Goal: Task Accomplishment & Management: Complete application form

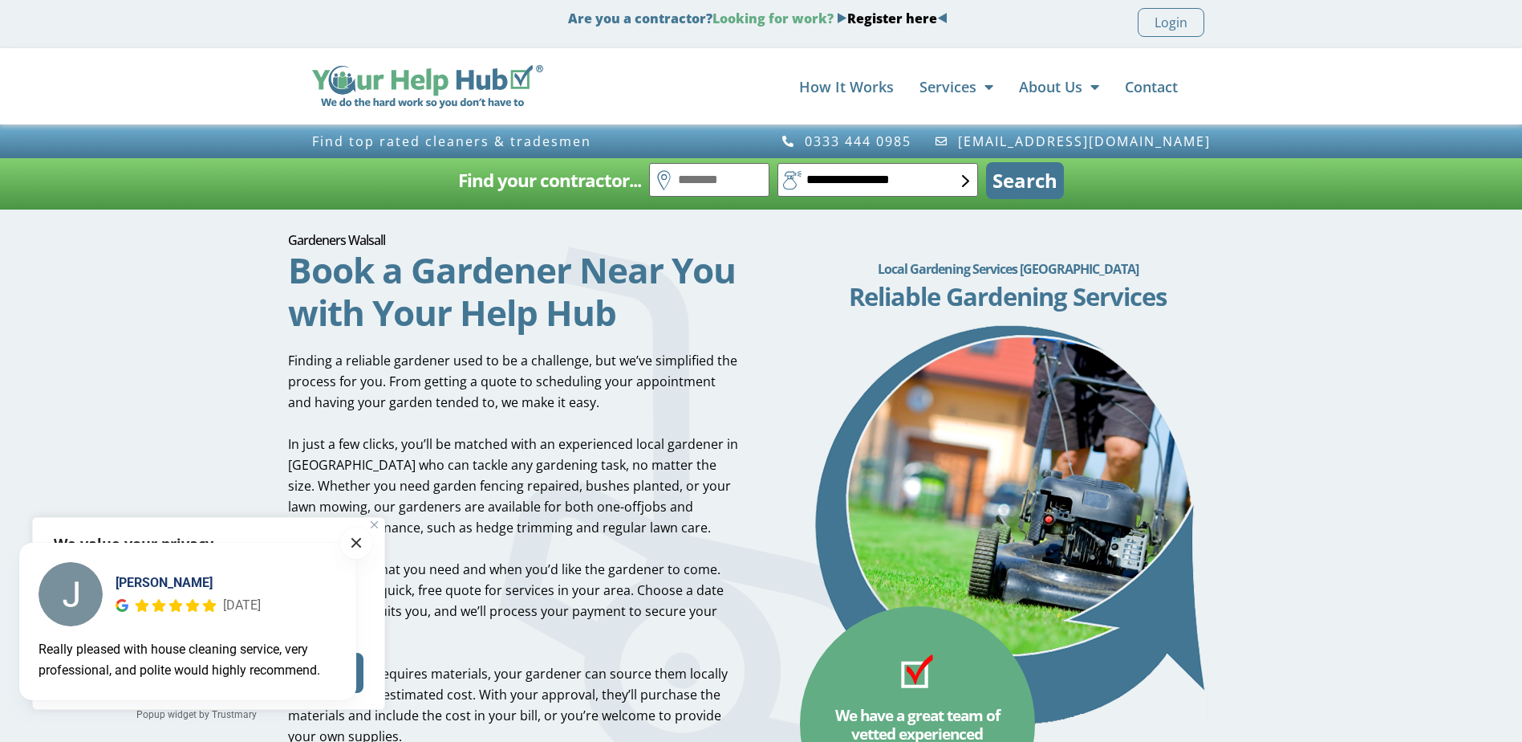
click at [356, 540] on span at bounding box center [357, 543] width 10 height 10
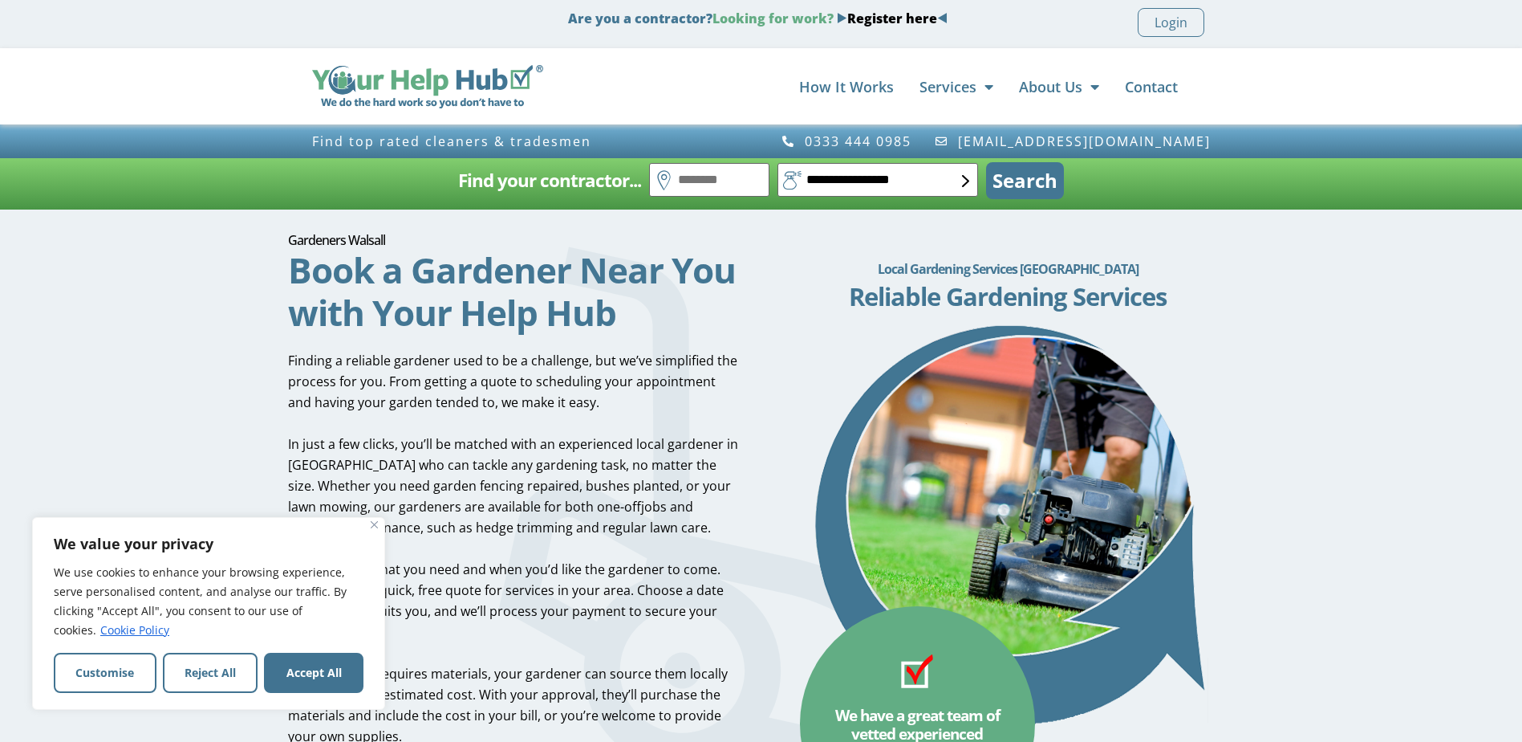
click at [378, 520] on div "We value your privacy We use cookies to enhance your browsing experience, serve…" at bounding box center [208, 613] width 353 height 193
click at [179, 680] on button "Reject All" at bounding box center [211, 672] width 96 height 40
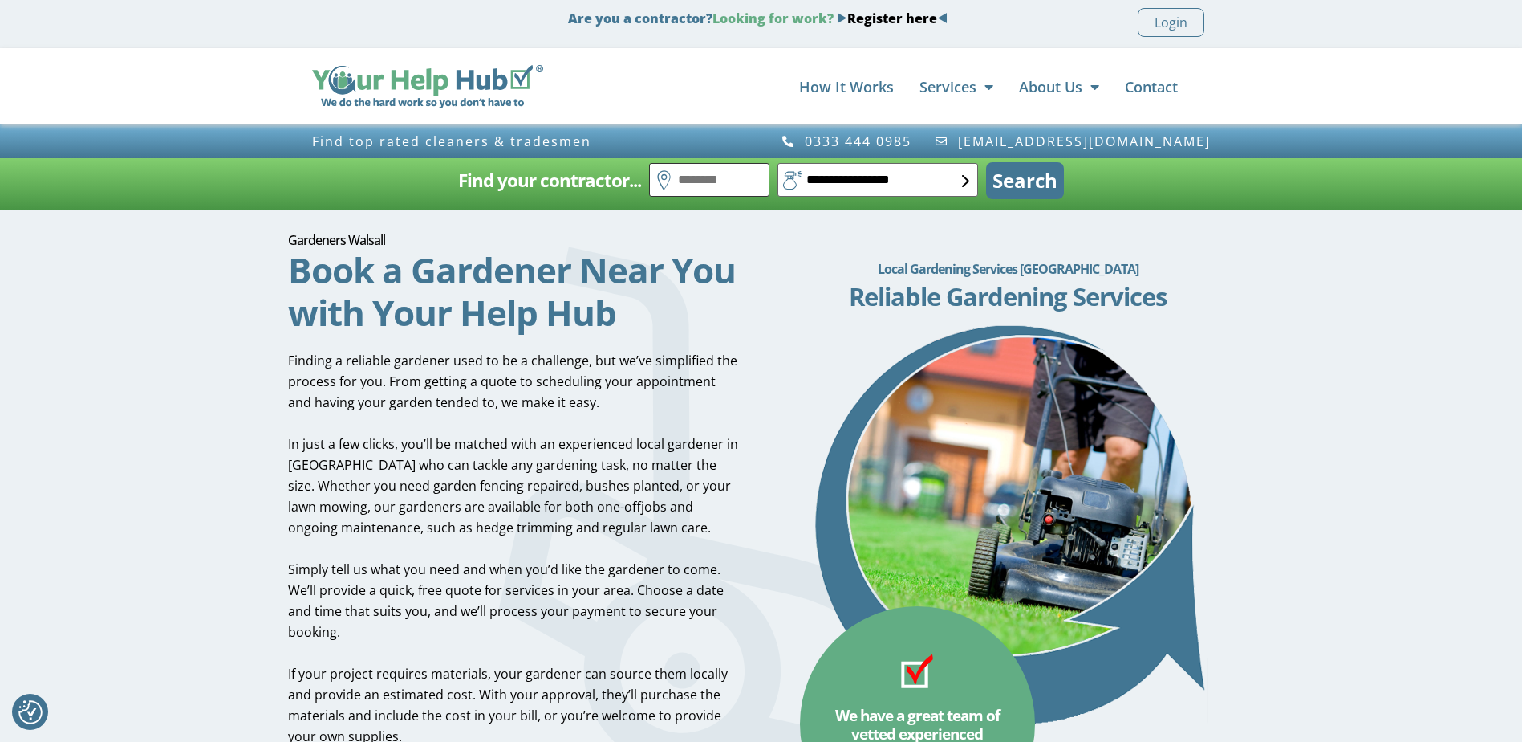
click at [755, 179] on input "text" at bounding box center [709, 180] width 120 height 34
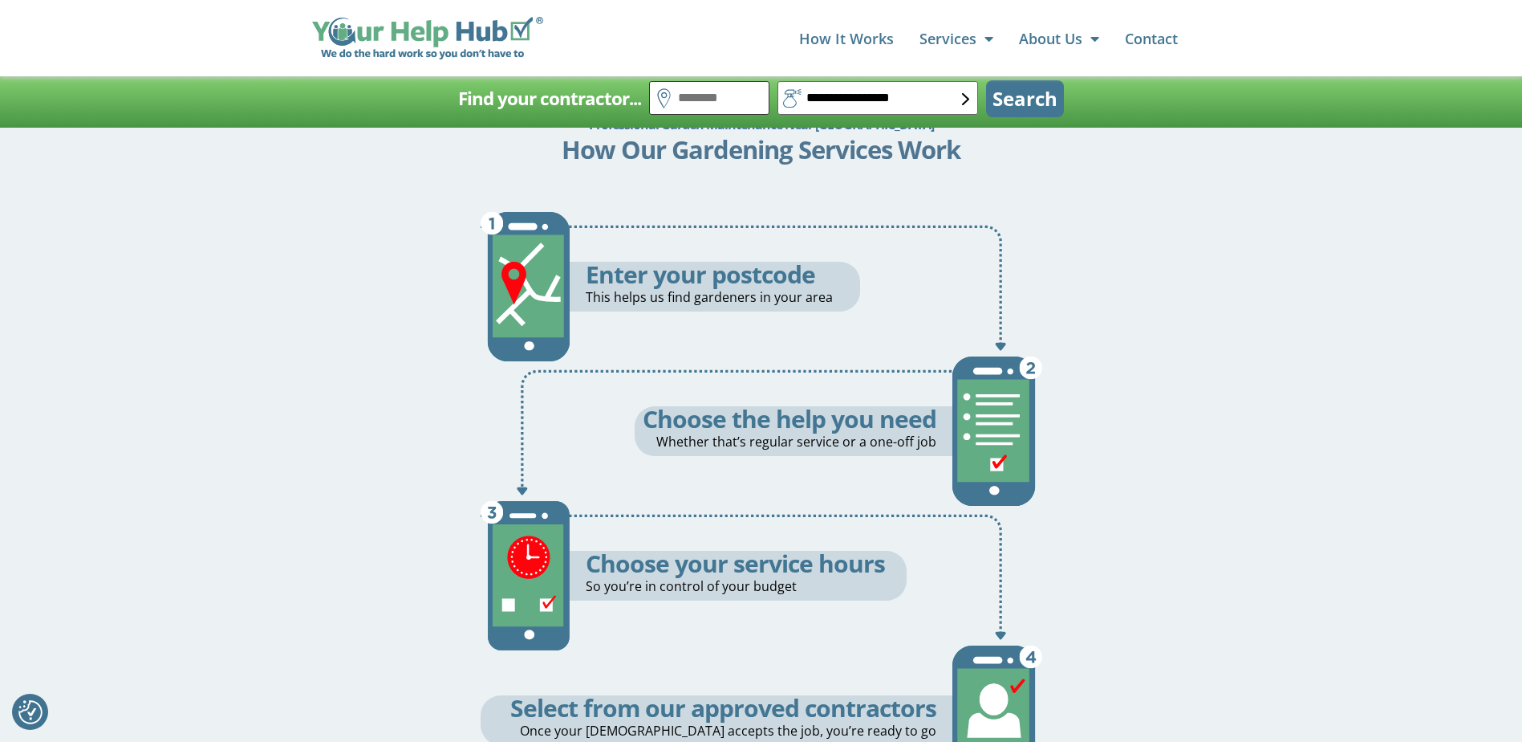
scroll to position [803, 0]
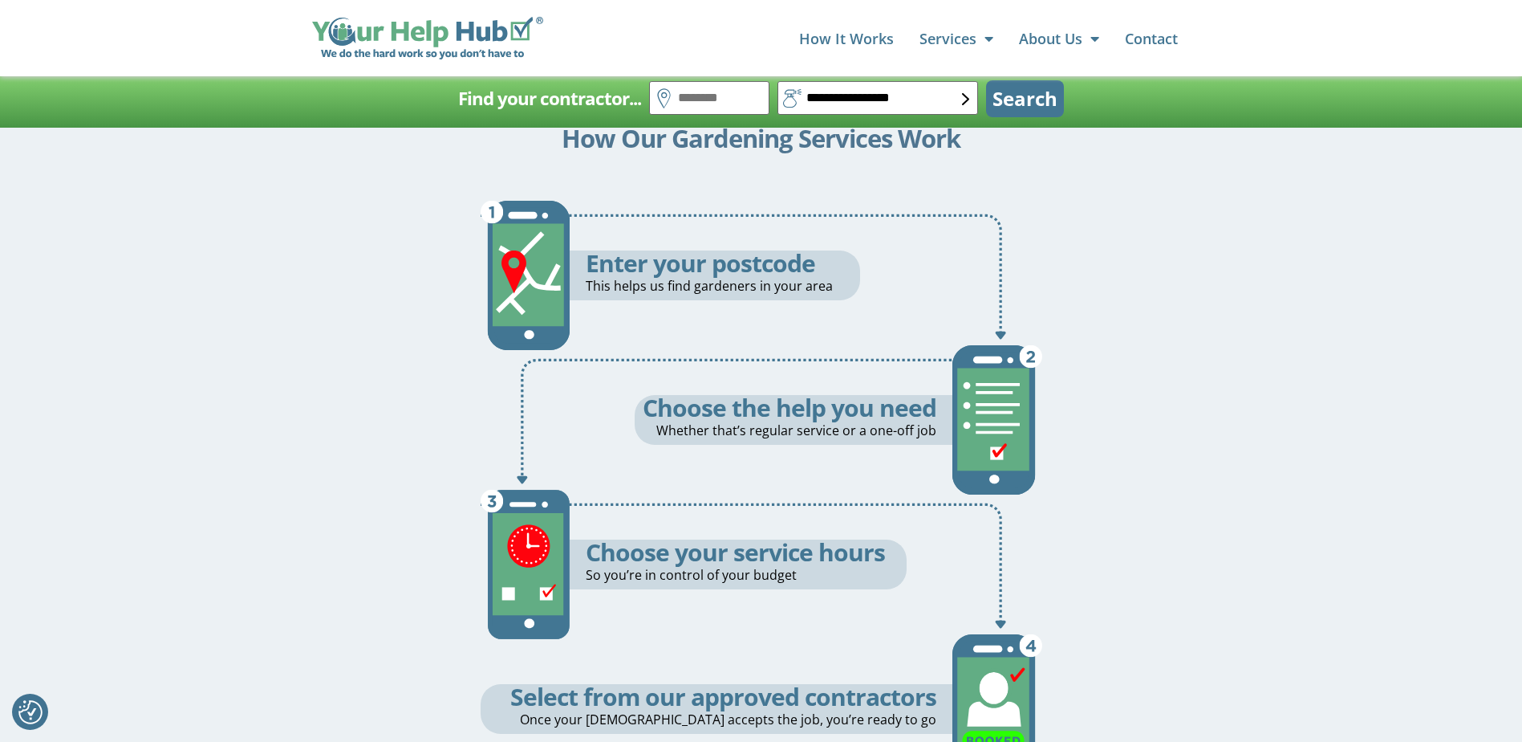
click at [638, 262] on h5 "Enter your postcode" at bounding box center [723, 262] width 274 height 25
click at [620, 285] on p "This helps us find gardeners in your area" at bounding box center [723, 285] width 274 height 21
click at [518, 282] on img at bounding box center [526, 275] width 90 height 201
click at [639, 274] on h5 "Enter your postcode" at bounding box center [723, 262] width 274 height 25
click at [910, 335] on div "Choose the help you need Whether that’s regular service or a one-off job" at bounding box center [717, 419] width 472 height 201
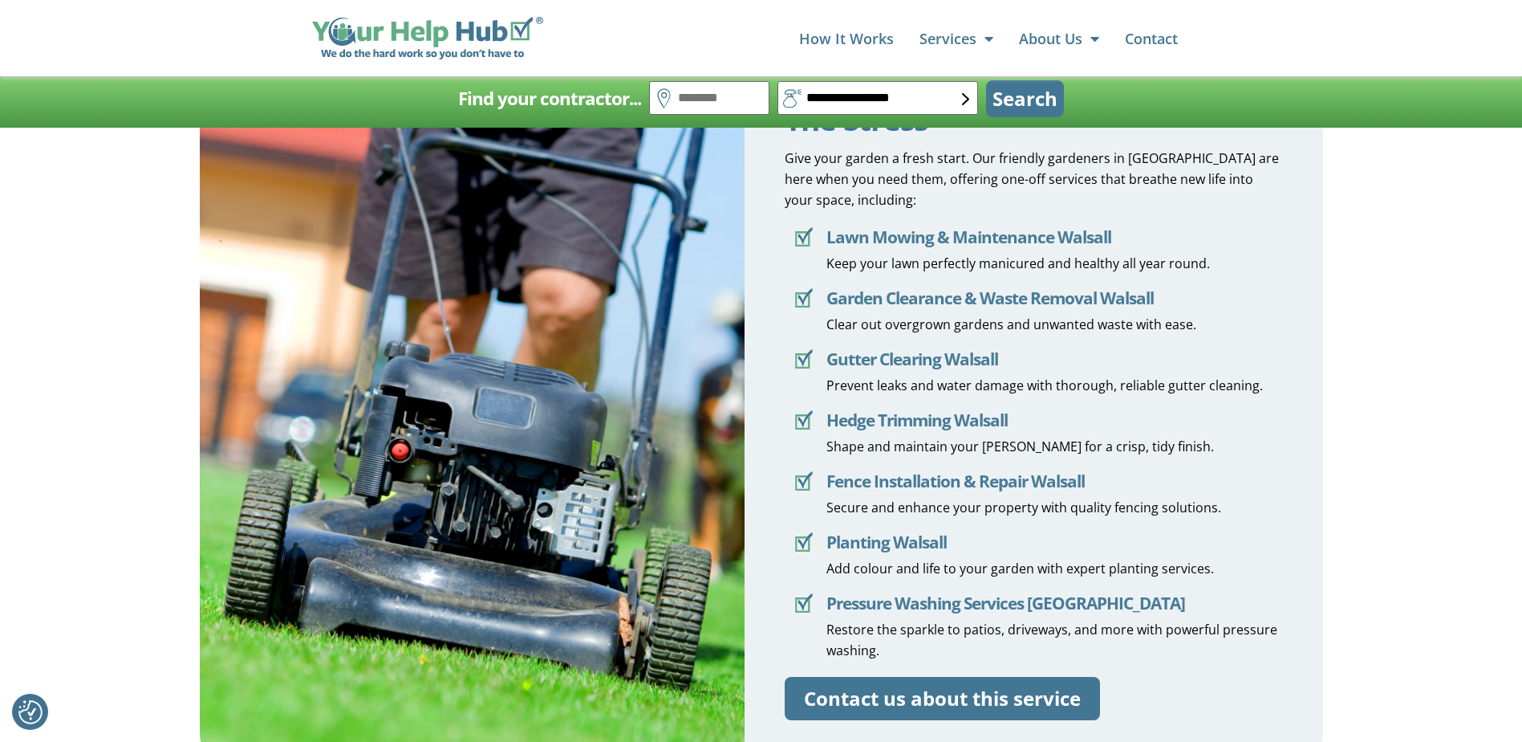
scroll to position [1685, 0]
click at [801, 360] on icon at bounding box center [805, 356] width 14 height 17
click at [685, 105] on input "text" at bounding box center [709, 98] width 120 height 34
type input "******"
click at [880, 87] on select "**********" at bounding box center [878, 98] width 201 height 34
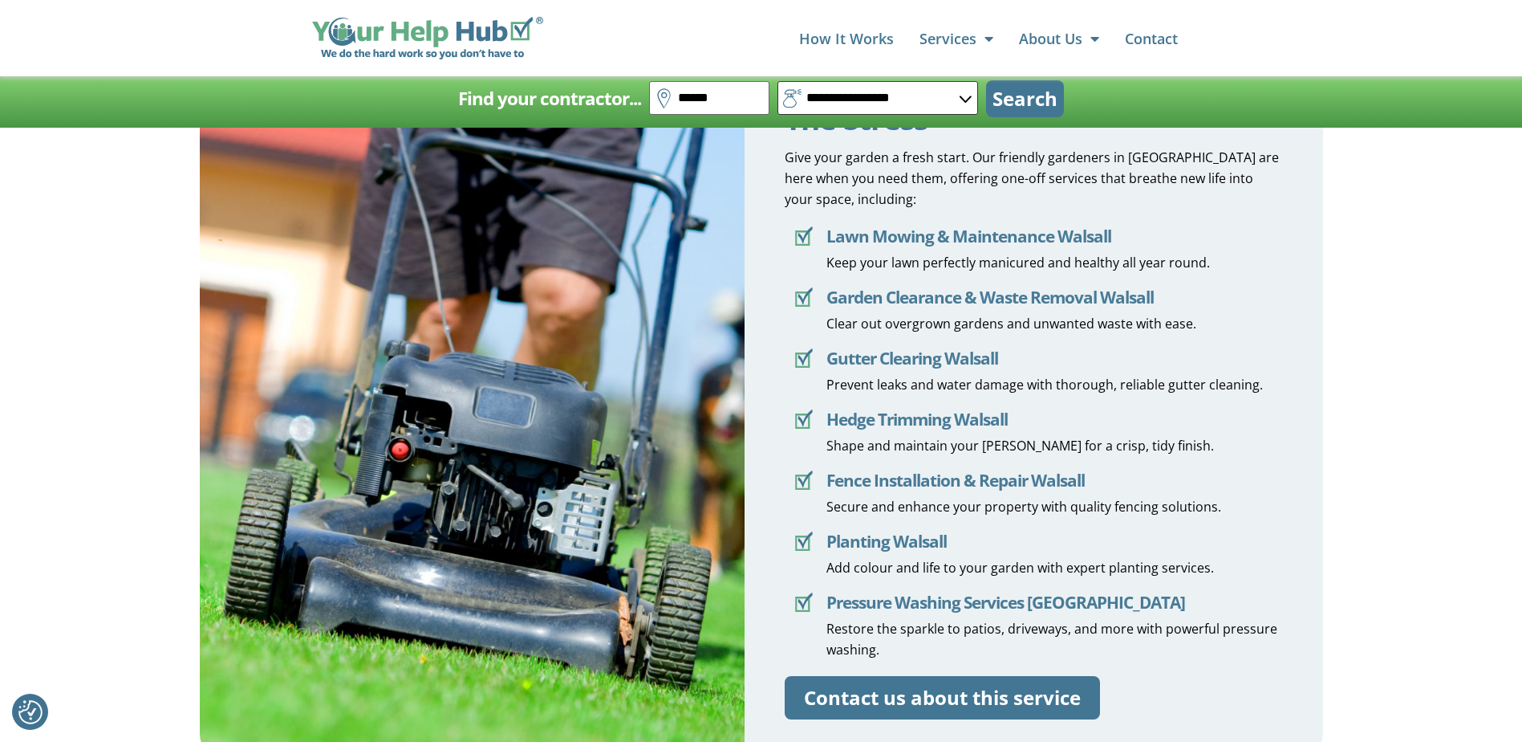
select select "*"
click at [778, 81] on select "**********" at bounding box center [878, 98] width 201 height 34
click at [1040, 95] on button "Search" at bounding box center [1025, 98] width 78 height 37
